Goal: Information Seeking & Learning: Find specific fact

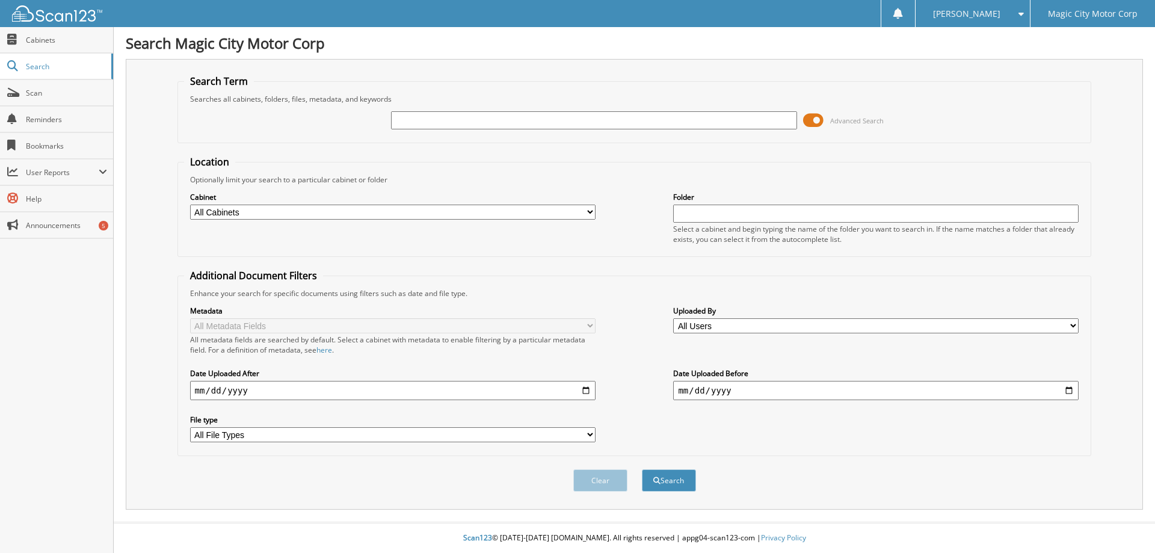
type input "T"
type input "XCT11453A"
click at [642, 469] on button "Search" at bounding box center [669, 480] width 54 height 22
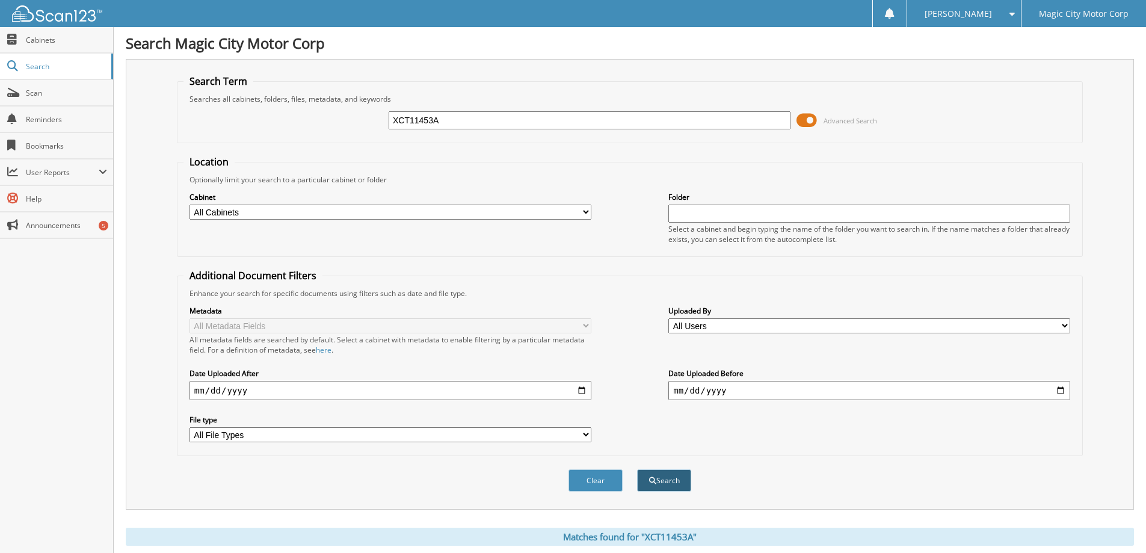
click at [665, 482] on button "Search" at bounding box center [664, 480] width 54 height 22
drag, startPoint x: 447, startPoint y: 123, endPoint x: 198, endPoint y: 128, distance: 249.1
click at [203, 129] on div "XCT11453A Advanced Search" at bounding box center [629, 120] width 893 height 32
click at [455, 125] on input "XCT11453A" at bounding box center [590, 120] width 402 height 18
type input "X"
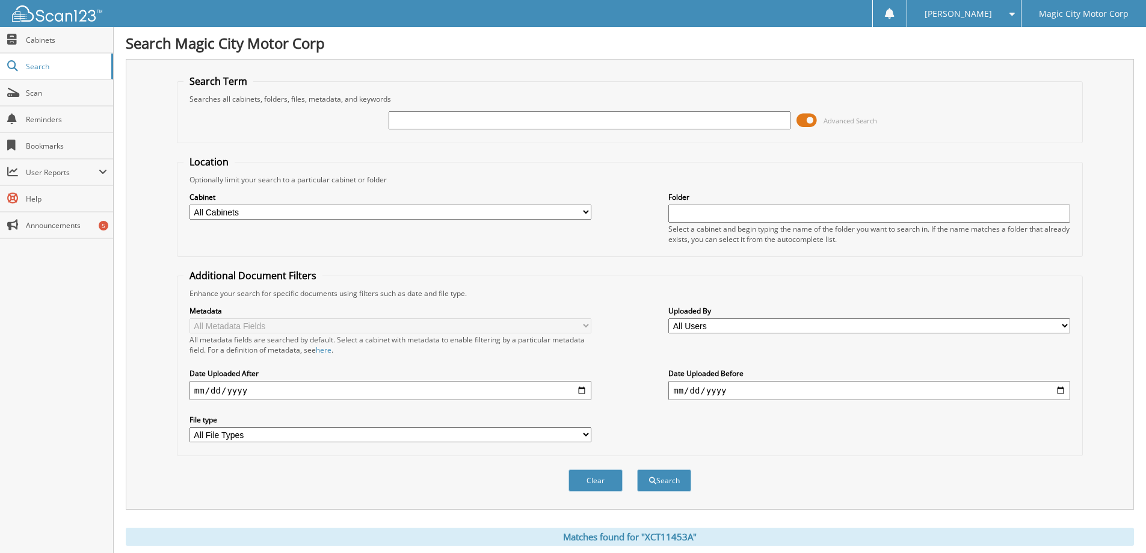
paste input "COUNTY OF BEDFORD"
type input "COUNTY OF BEDFORD"
click at [637, 469] on button "Search" at bounding box center [664, 480] width 54 height 22
click at [502, 120] on input "COUNTY OF BEDFORD" at bounding box center [590, 120] width 402 height 18
click at [63, 65] on span "Search" at bounding box center [65, 66] width 79 height 10
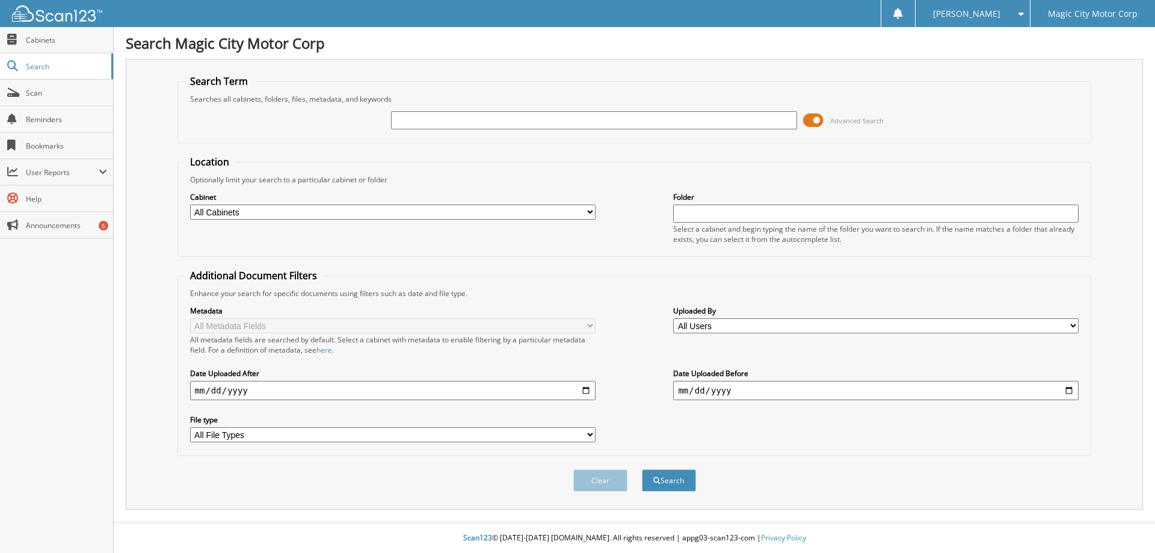
paste input "XCT11453A"
type input "XCT11453A"
click at [642, 469] on button "Search" at bounding box center [669, 480] width 54 height 22
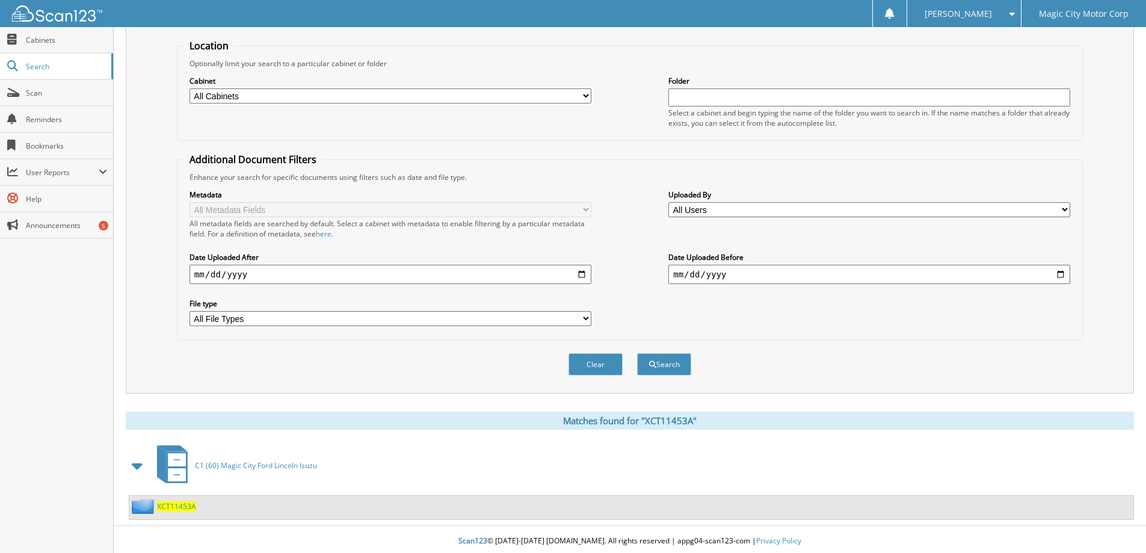
scroll to position [120, 0]
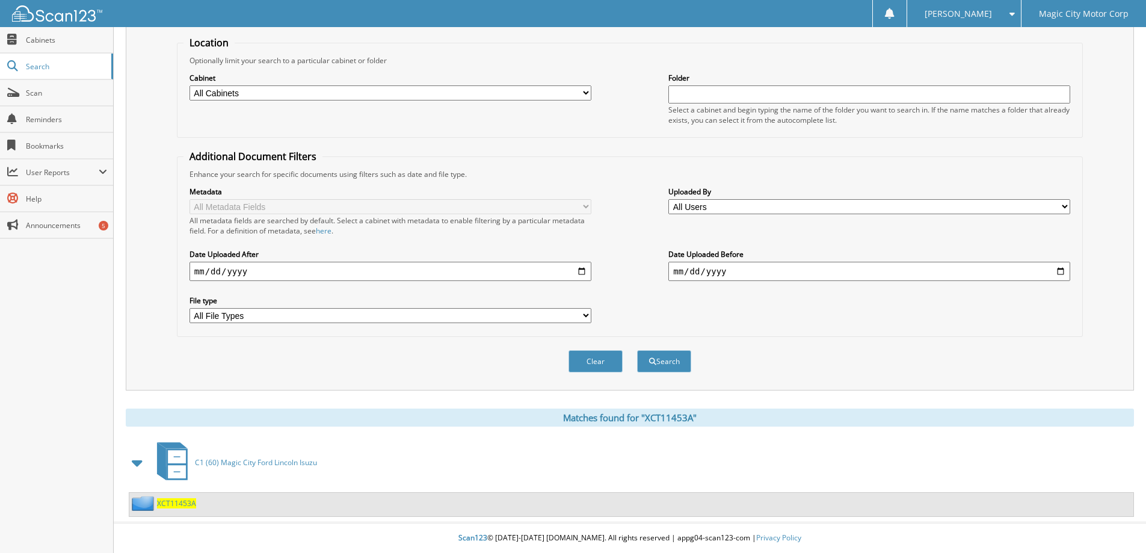
click at [185, 504] on span "XCT11453A" at bounding box center [176, 503] width 39 height 10
